Goal: Information Seeking & Learning: Learn about a topic

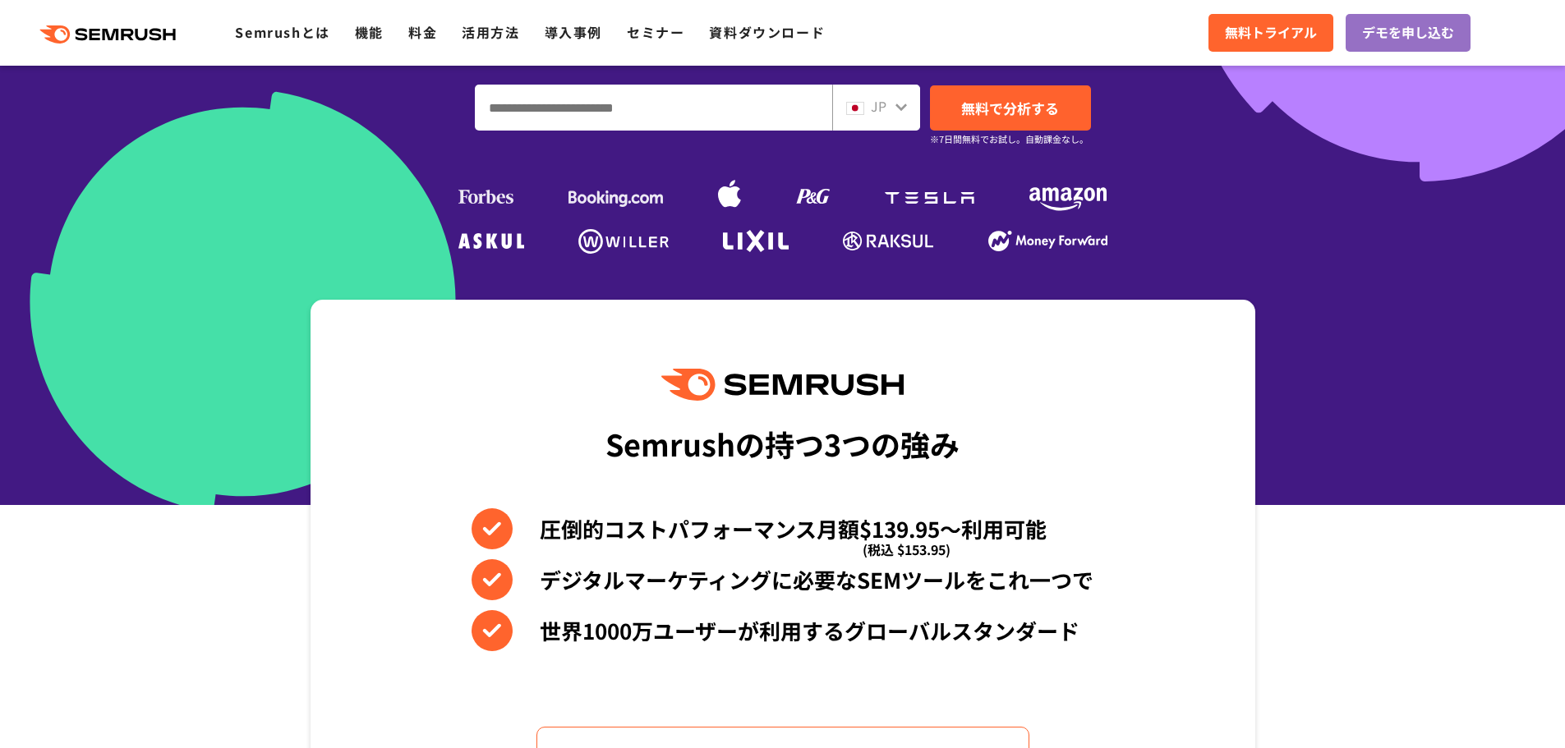
click at [903, 107] on icon at bounding box center [902, 107] width 12 height 7
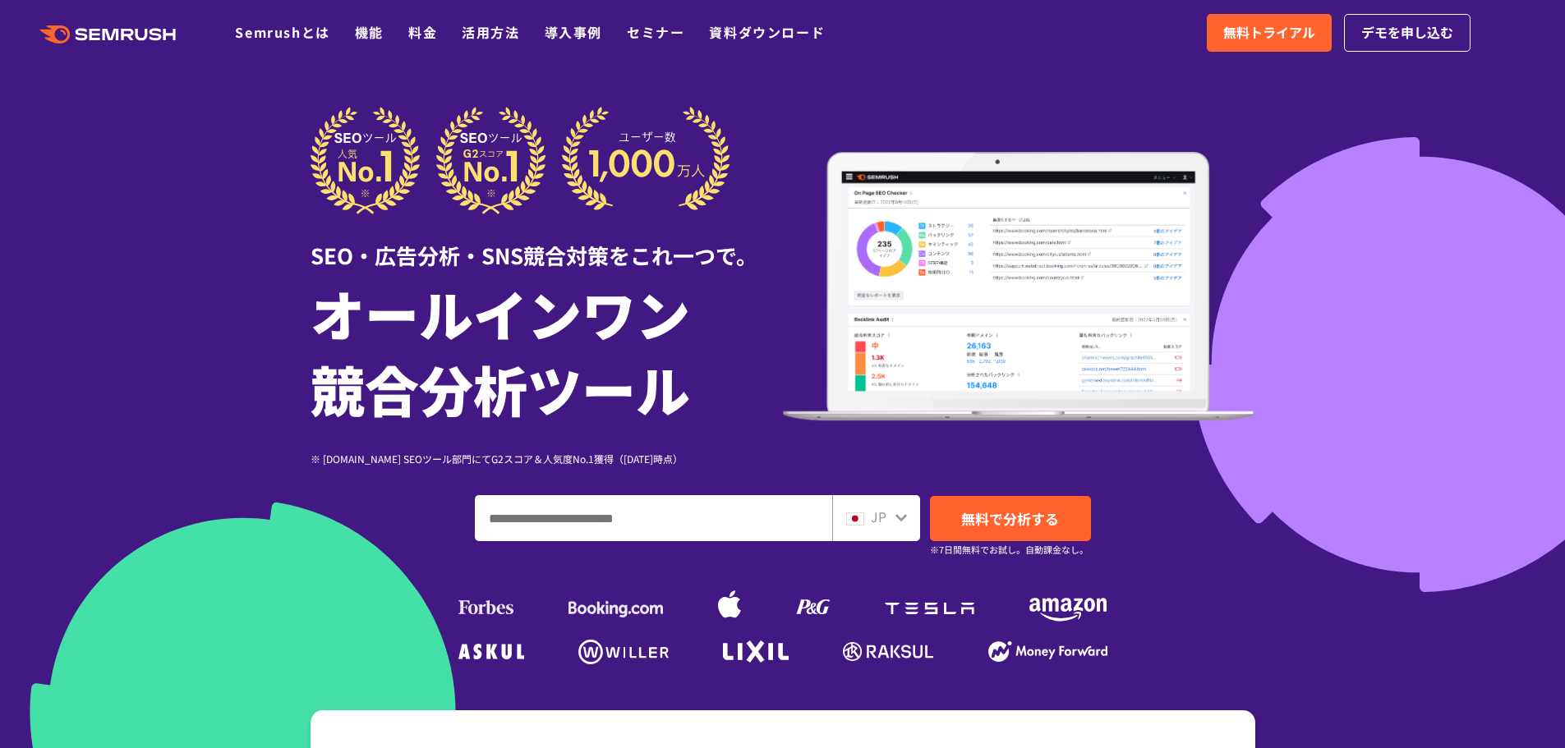
click at [895, 525] on div at bounding box center [901, 515] width 13 height 21
click at [899, 517] on icon at bounding box center [902, 517] width 12 height 7
click at [900, 516] on icon at bounding box center [901, 517] width 13 height 13
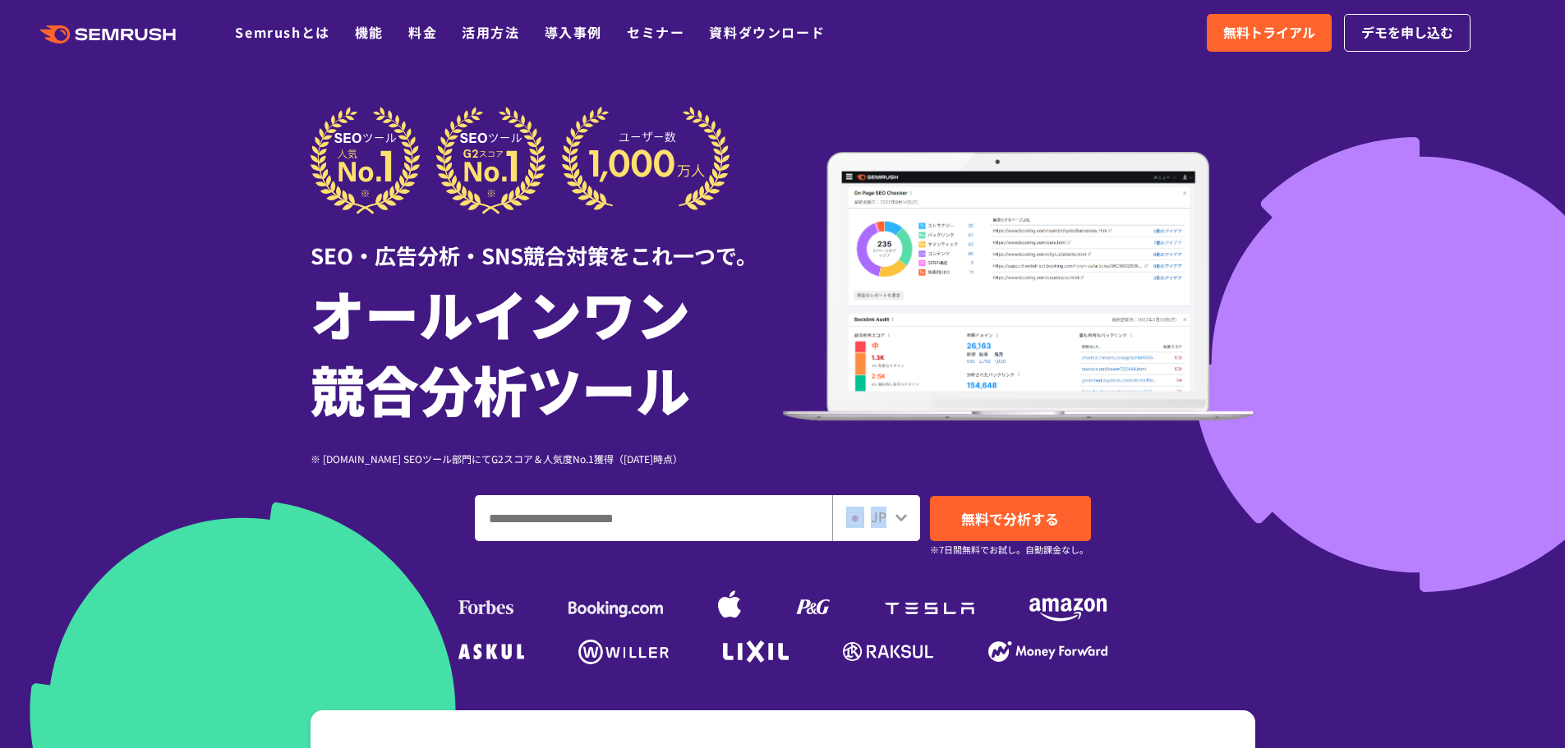
click at [901, 516] on icon at bounding box center [901, 517] width 13 height 13
click at [863, 523] on img at bounding box center [855, 519] width 18 height 13
click at [858, 523] on img at bounding box center [855, 519] width 18 height 13
click at [871, 520] on span "JP" at bounding box center [879, 517] width 16 height 20
click at [871, 518] on span "JP" at bounding box center [879, 517] width 16 height 20
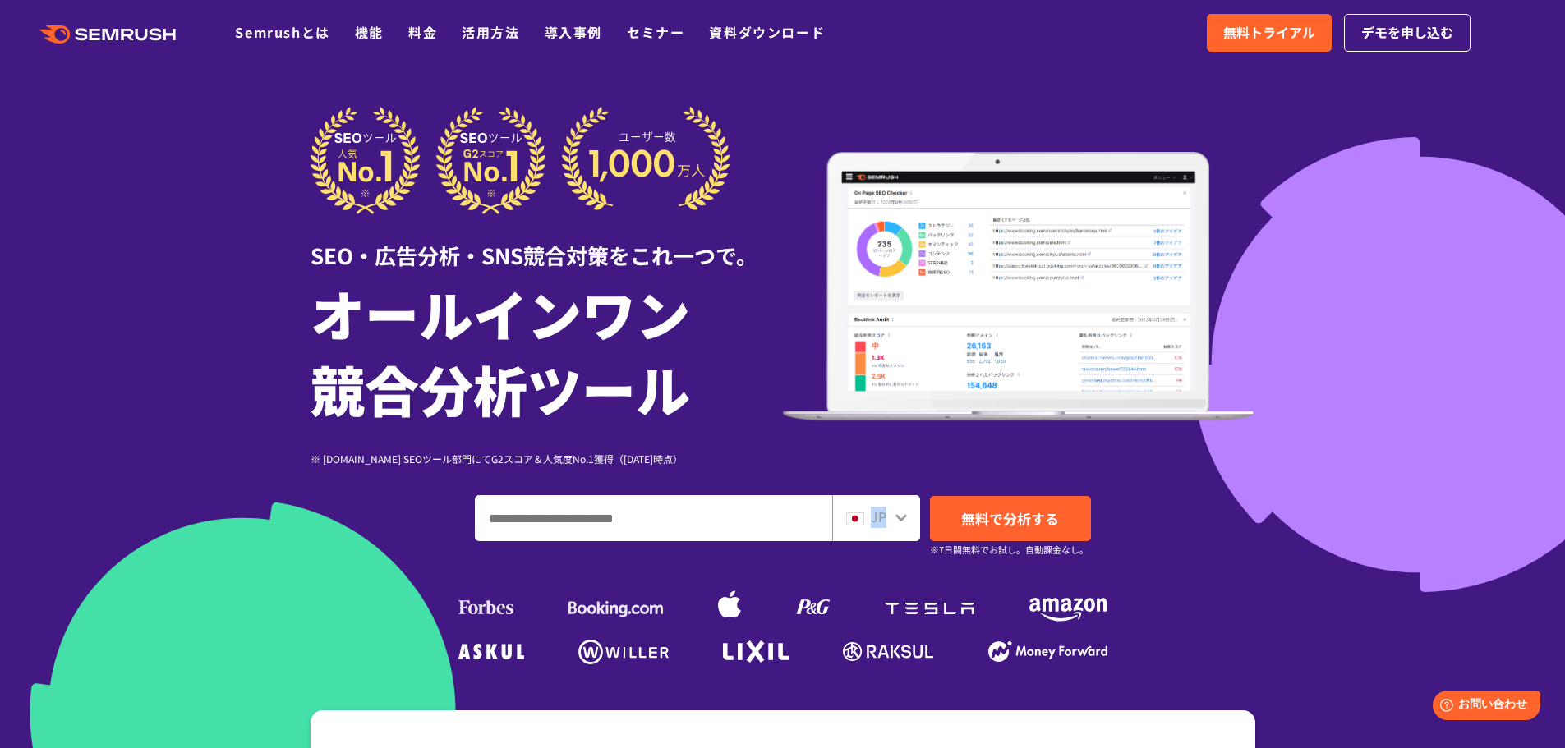
click at [864, 513] on div "JP" at bounding box center [872, 517] width 53 height 21
click at [879, 515] on span "JP" at bounding box center [879, 517] width 16 height 20
click at [896, 514] on icon at bounding box center [901, 517] width 13 height 13
click at [897, 526] on div at bounding box center [901, 515] width 13 height 21
click at [871, 521] on span "JP" at bounding box center [879, 517] width 16 height 20
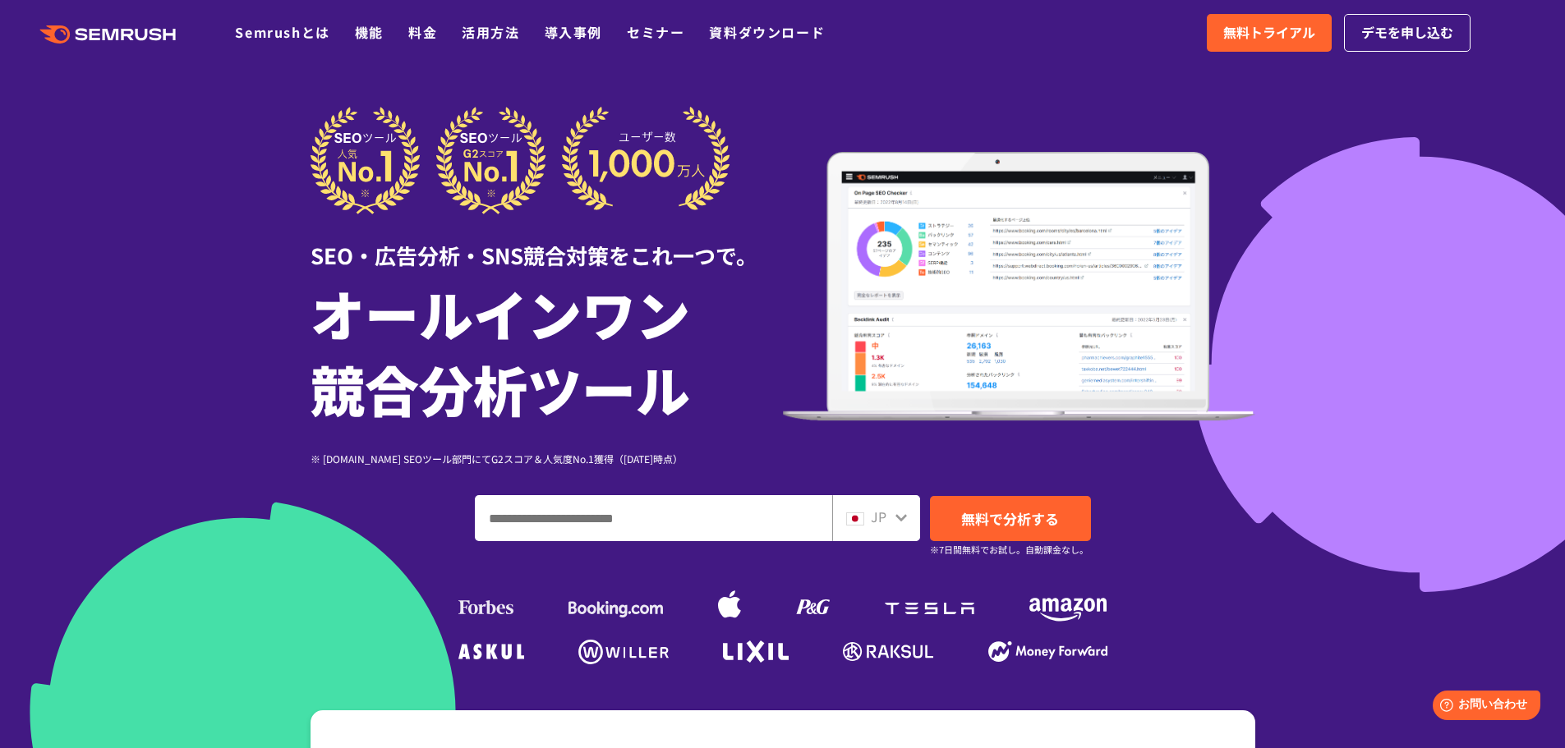
click at [1476, 207] on div at bounding box center [782, 458] width 1565 height 916
drag, startPoint x: 1420, startPoint y: 138, endPoint x: 1344, endPoint y: 126, distance: 76.6
click at [1420, 138] on div at bounding box center [782, 458] width 1565 height 916
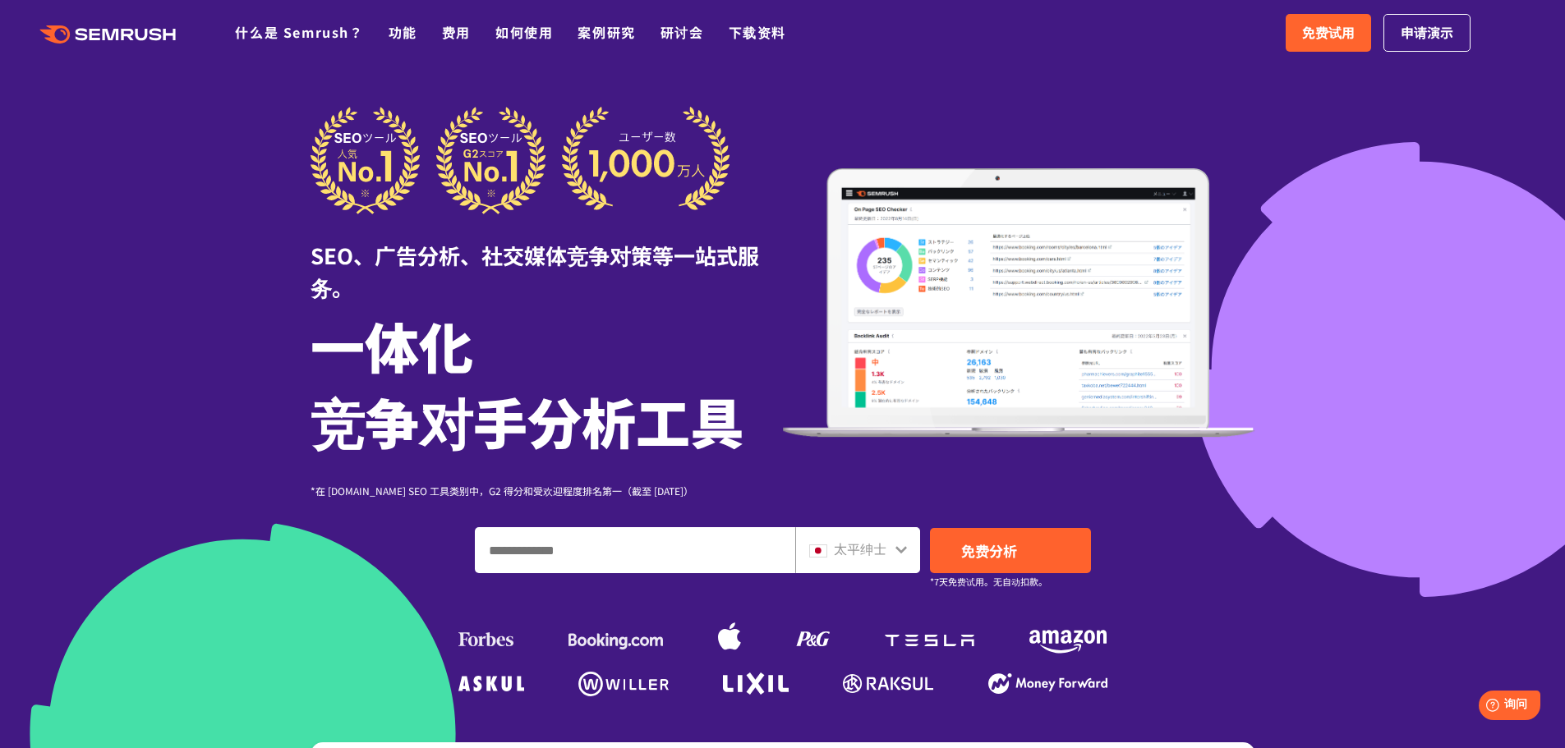
click at [896, 551] on icon at bounding box center [901, 549] width 13 height 13
click at [900, 548] on icon at bounding box center [901, 549] width 13 height 13
click at [726, 555] on input "输入域名、关键字或 URL" at bounding box center [635, 550] width 319 height 44
click at [873, 550] on font "太平绅士" at bounding box center [860, 549] width 53 height 20
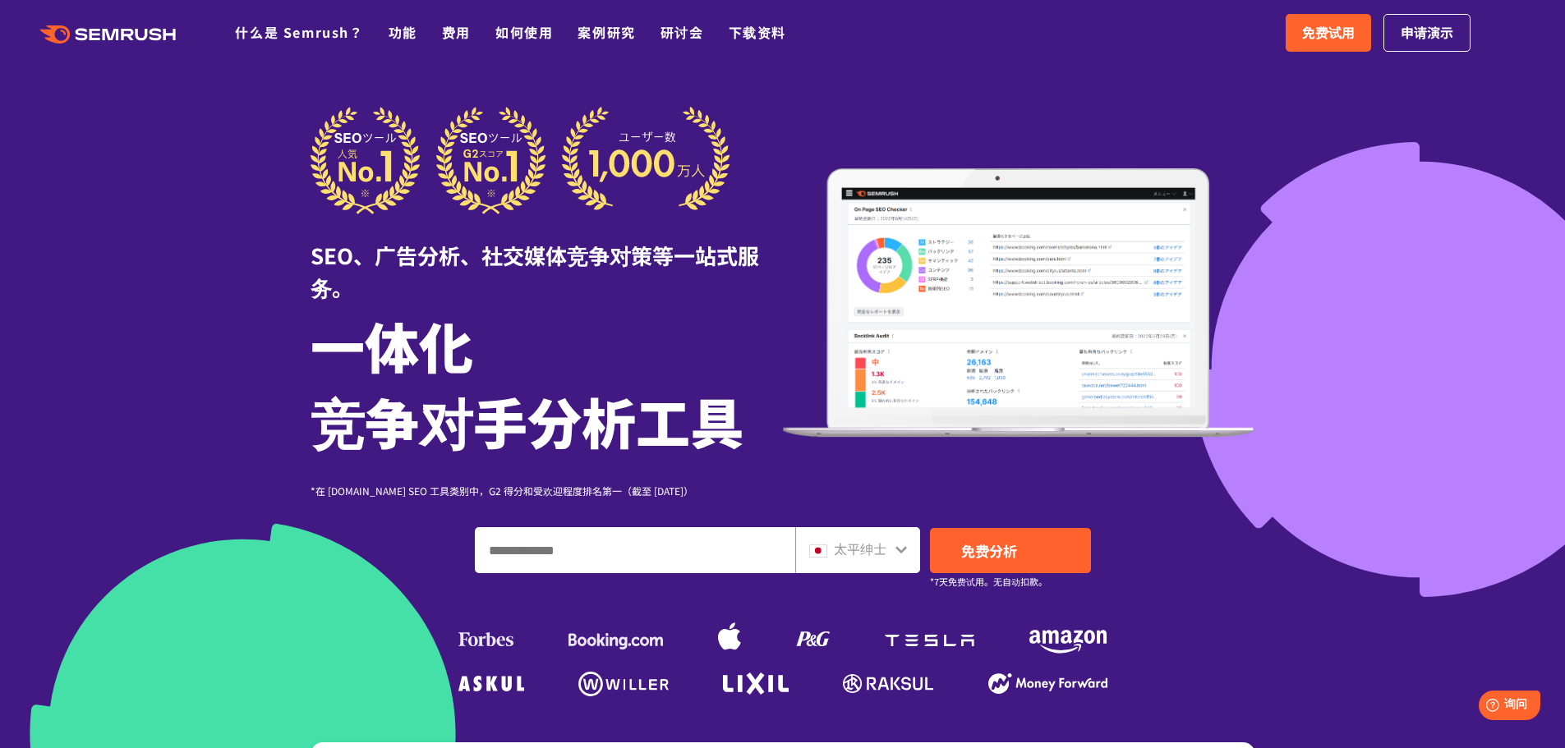
click at [856, 547] on font "太平绅士" at bounding box center [860, 549] width 53 height 20
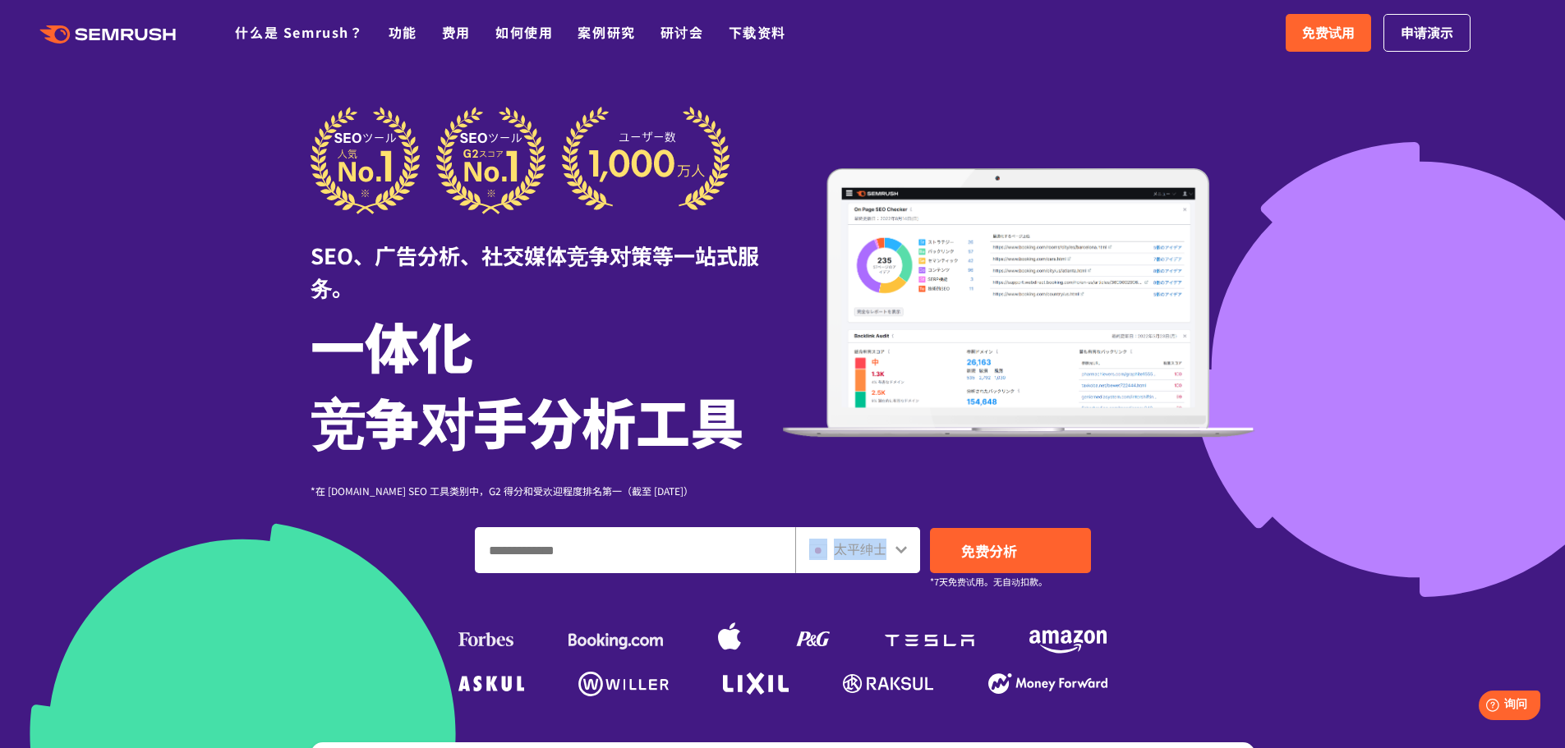
click at [856, 547] on font "太平绅士" at bounding box center [860, 549] width 53 height 20
click at [910, 557] on div "太平绅士" at bounding box center [857, 550] width 125 height 46
click at [909, 555] on div "太平绅士" at bounding box center [857, 550] width 125 height 46
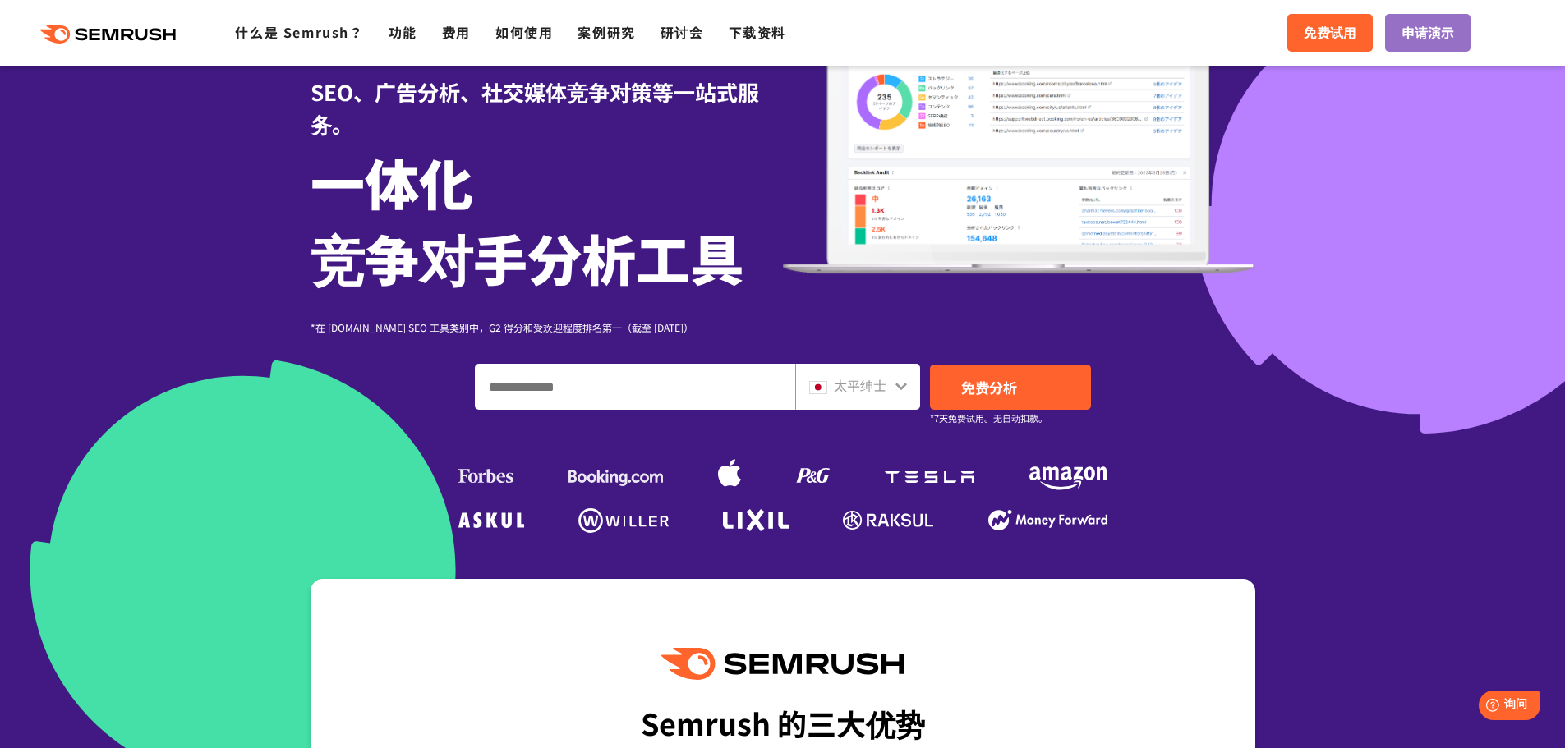
scroll to position [164, 0]
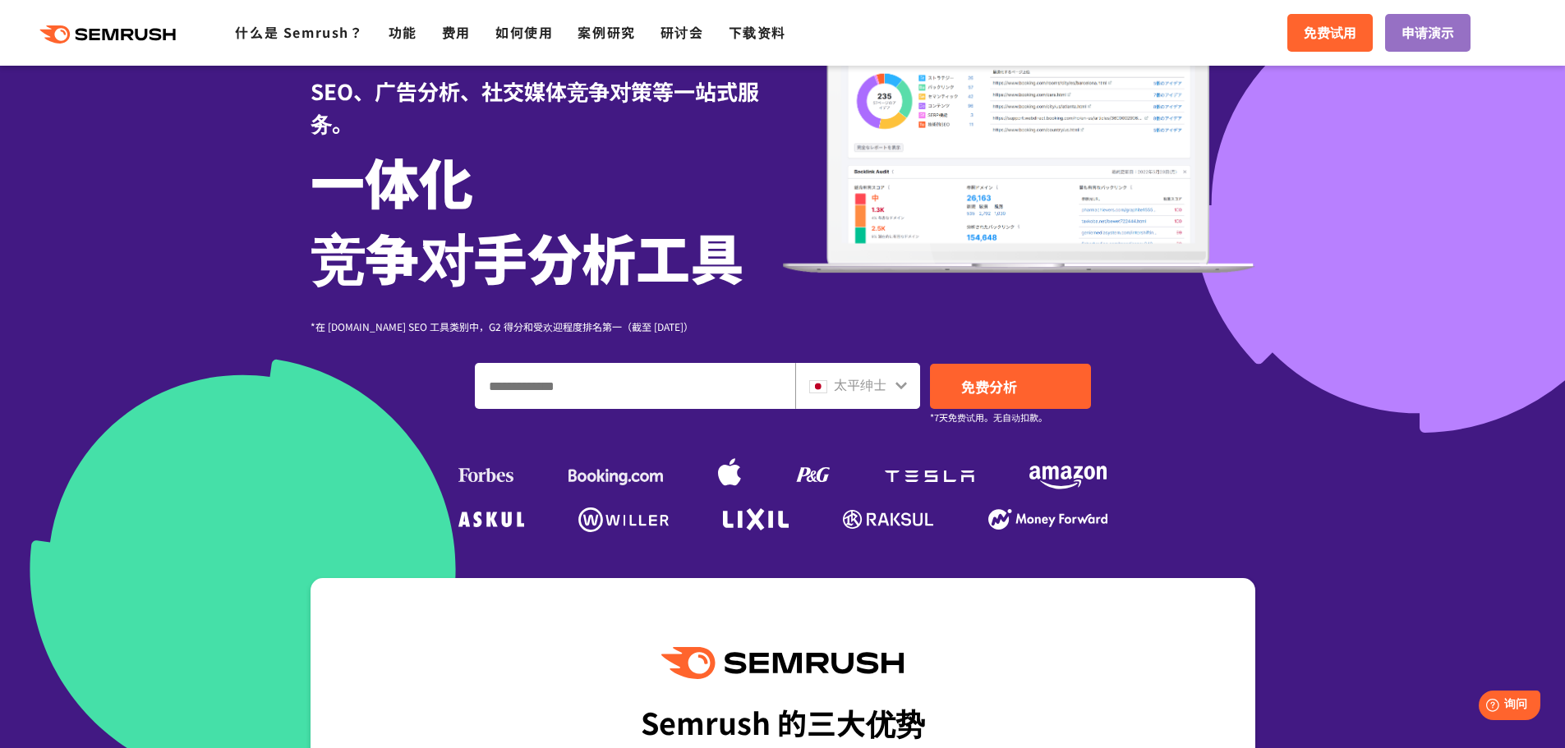
click at [672, 399] on input "输入域名、关键字或 URL" at bounding box center [635, 386] width 319 height 44
paste input "*******"
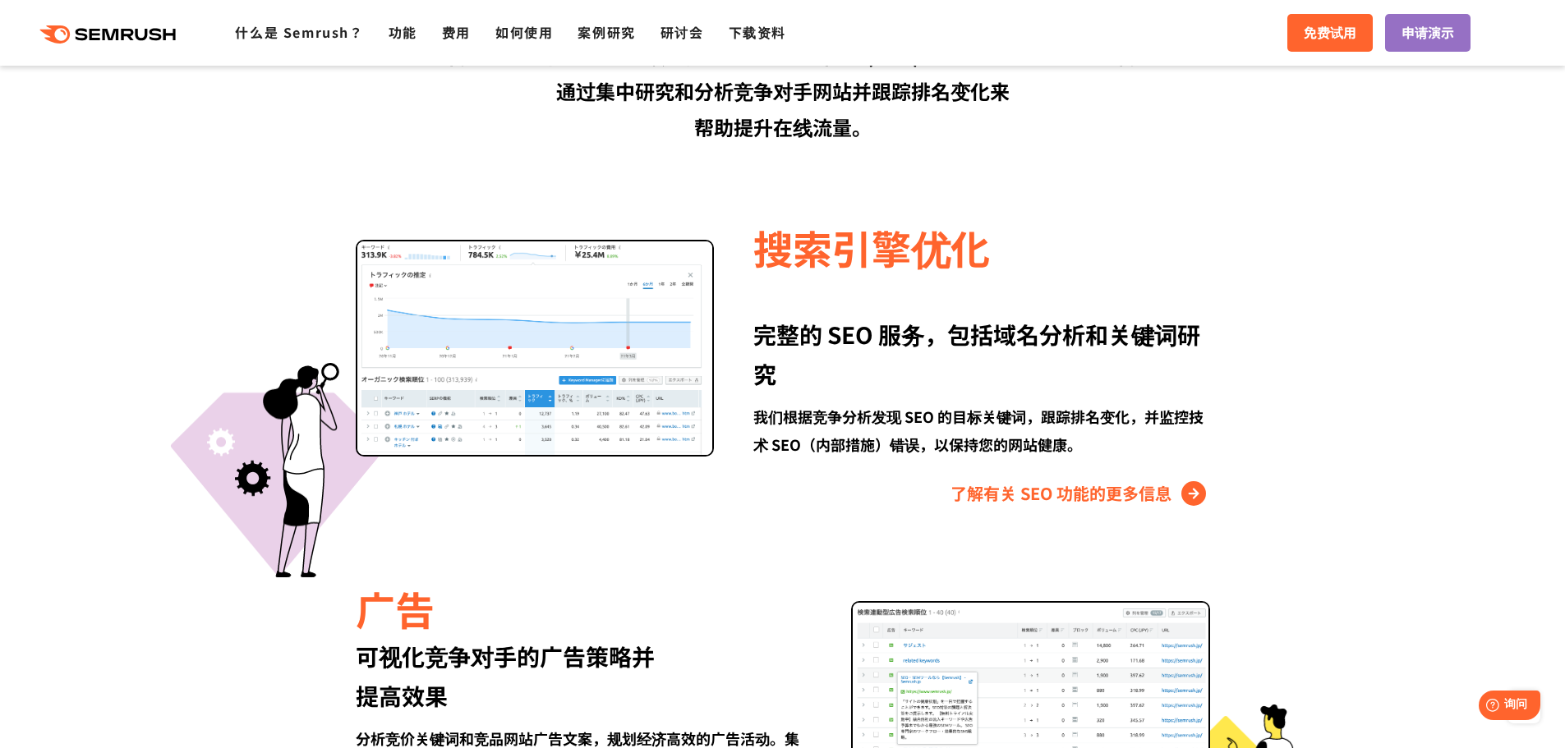
scroll to position [1643, 0]
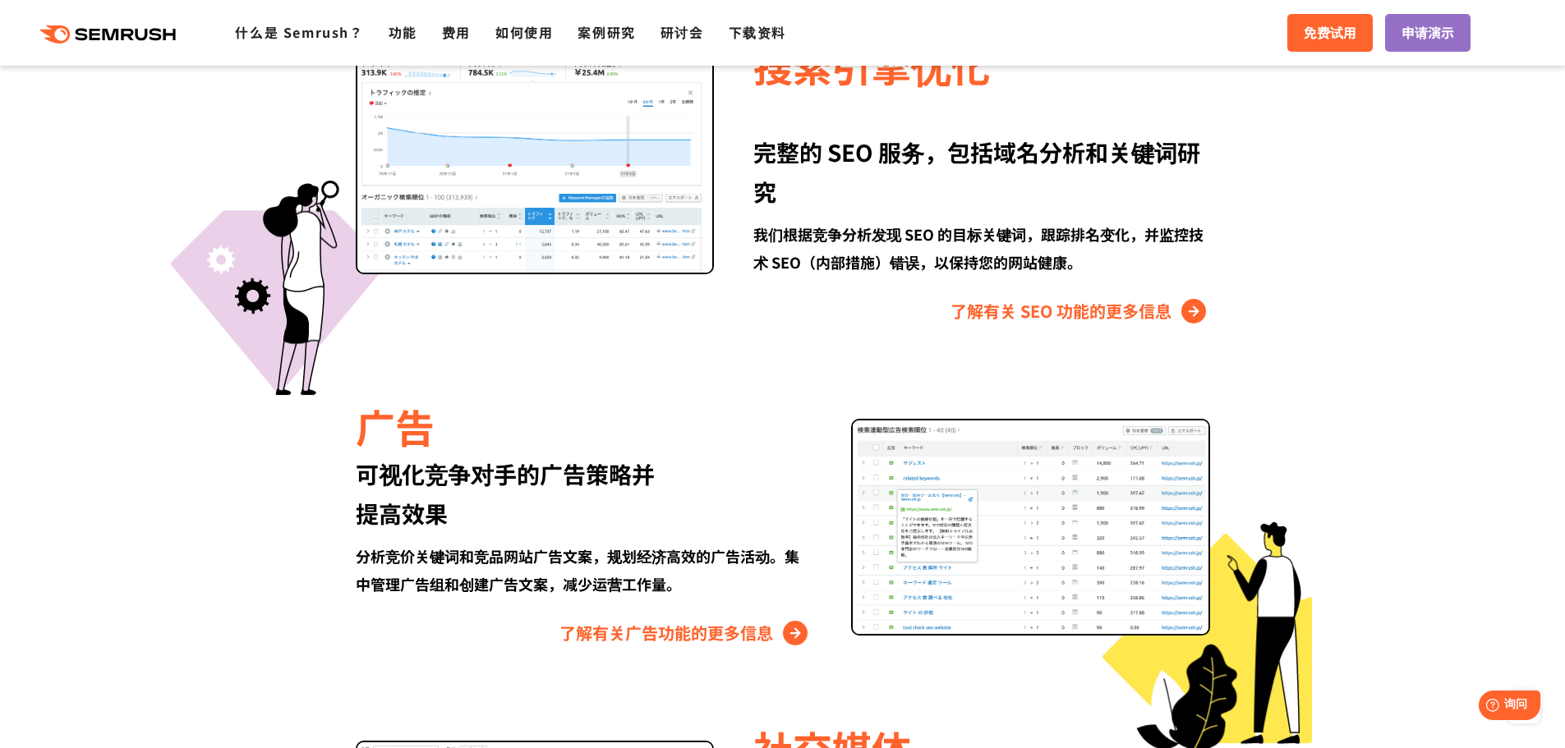
type input "*******"
click at [1140, 325] on div "您可以使用 Semrush 做什么？ 我们涵盖数字营销的各个领域，包括搜索引擎优化 (SEO)、广告和社交媒体。我们 通过集中研究和分析竞争对手网站并跟踪排名…" at bounding box center [783, 469] width 978 height 1422
click at [1147, 316] on font "了解有关 SEO 功能的更多信息" at bounding box center [1061, 311] width 221 height 24
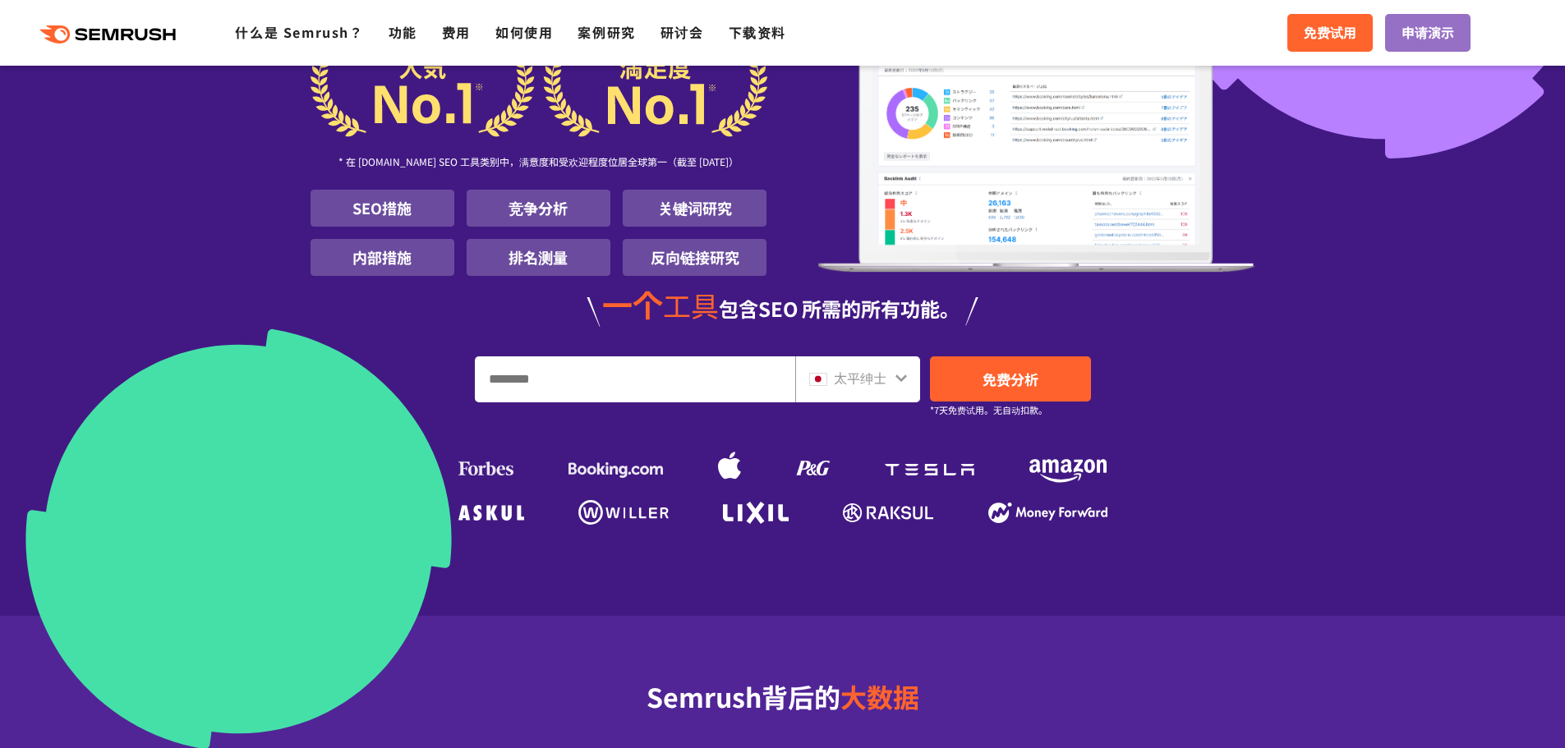
click at [868, 384] on font "太平绅士" at bounding box center [860, 378] width 53 height 20
click at [882, 381] on font "太平绅士" at bounding box center [860, 378] width 53 height 20
click at [885, 381] on font "太平绅士" at bounding box center [860, 378] width 53 height 20
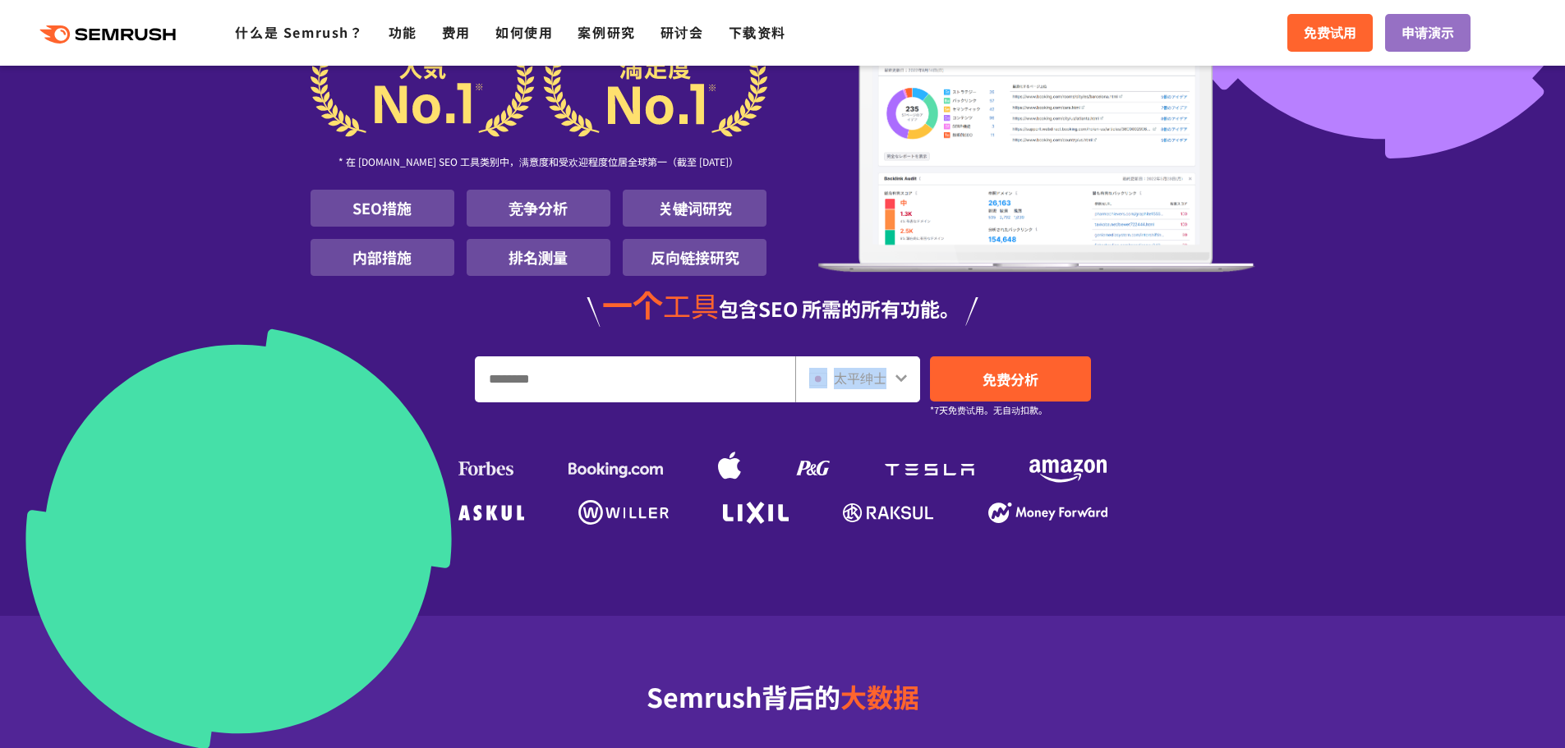
click at [885, 381] on font "太平绅士" at bounding box center [860, 378] width 53 height 20
click at [891, 381] on div "太平绅士" at bounding box center [854, 378] width 90 height 21
click at [896, 380] on icon at bounding box center [901, 378] width 13 height 13
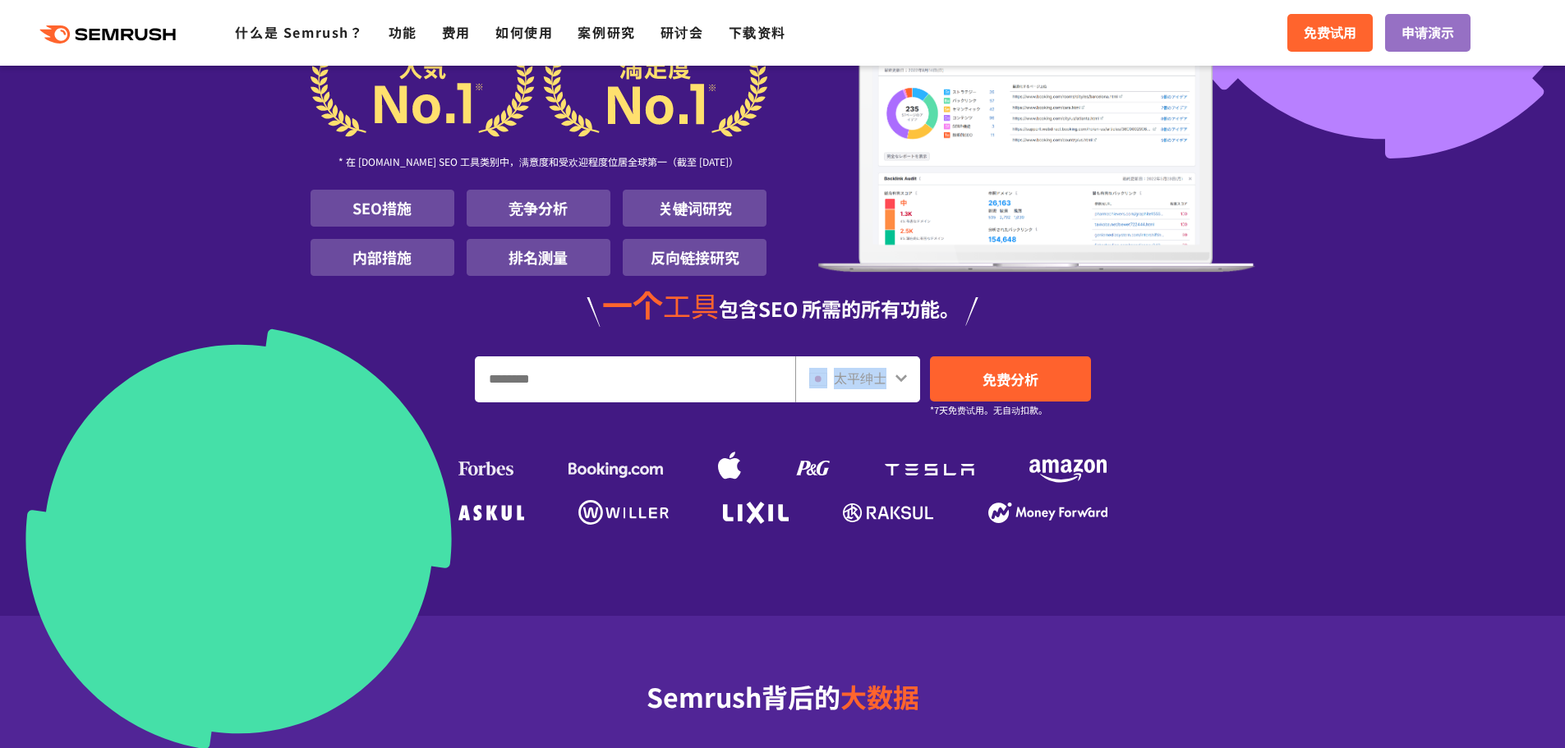
click at [897, 380] on icon at bounding box center [901, 378] width 13 height 13
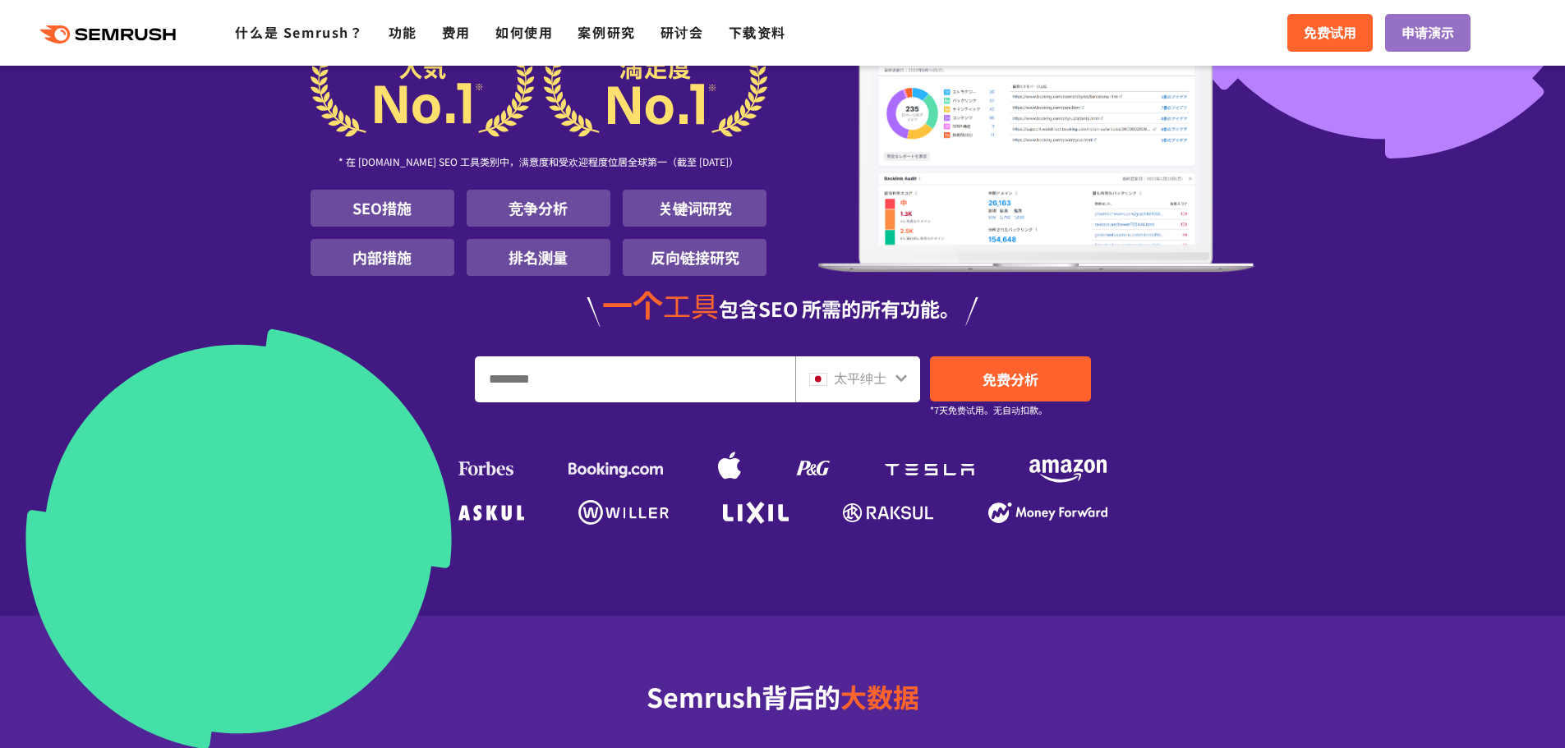
click at [1452, 336] on section "千万 人 之 选 搜索引擎优化 工具 * 在 G2.com SEO 工具类别中，满意度和受欢迎程度位居全球第一（截至 2025 年 1 月） SEO措施 竞争…" at bounding box center [782, 226] width 1565 height 781
